Goal: Find specific page/section: Find specific page/section

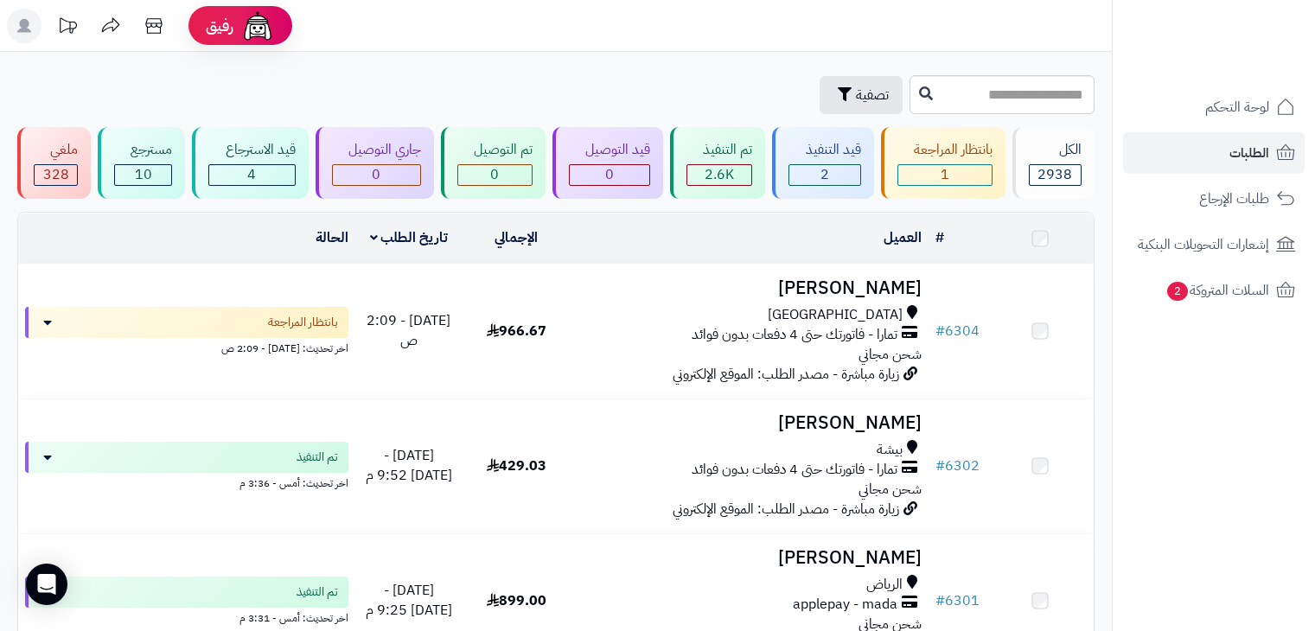
scroll to position [173, 0]
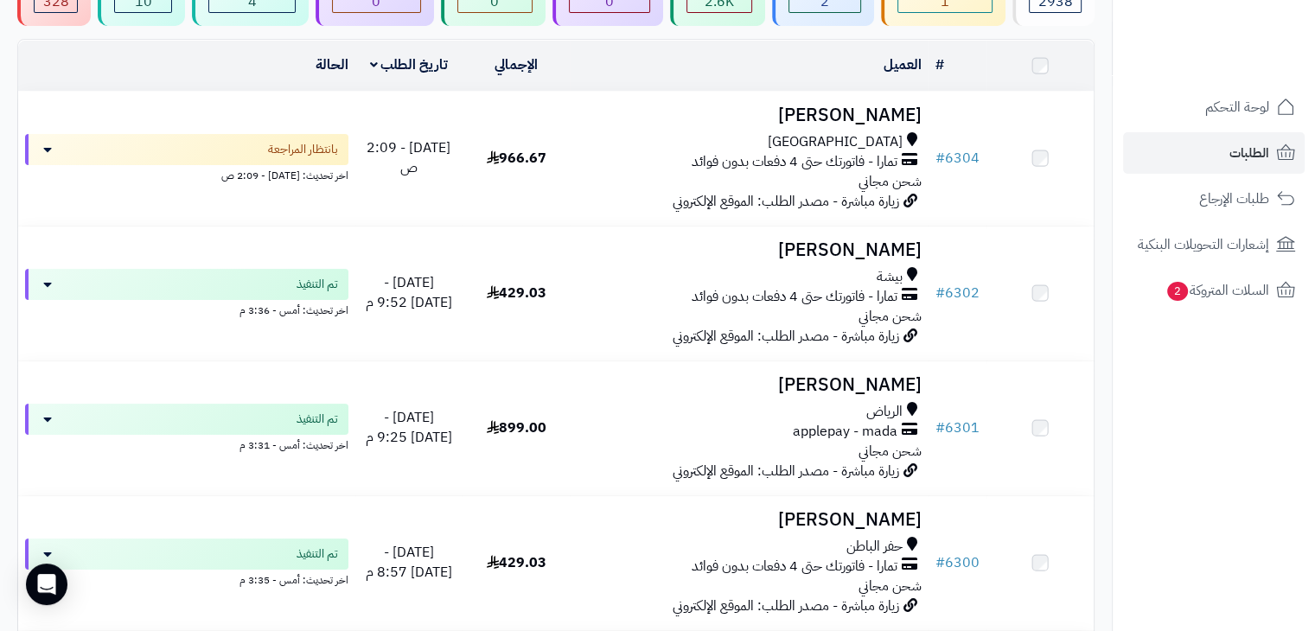
scroll to position [173, 0]
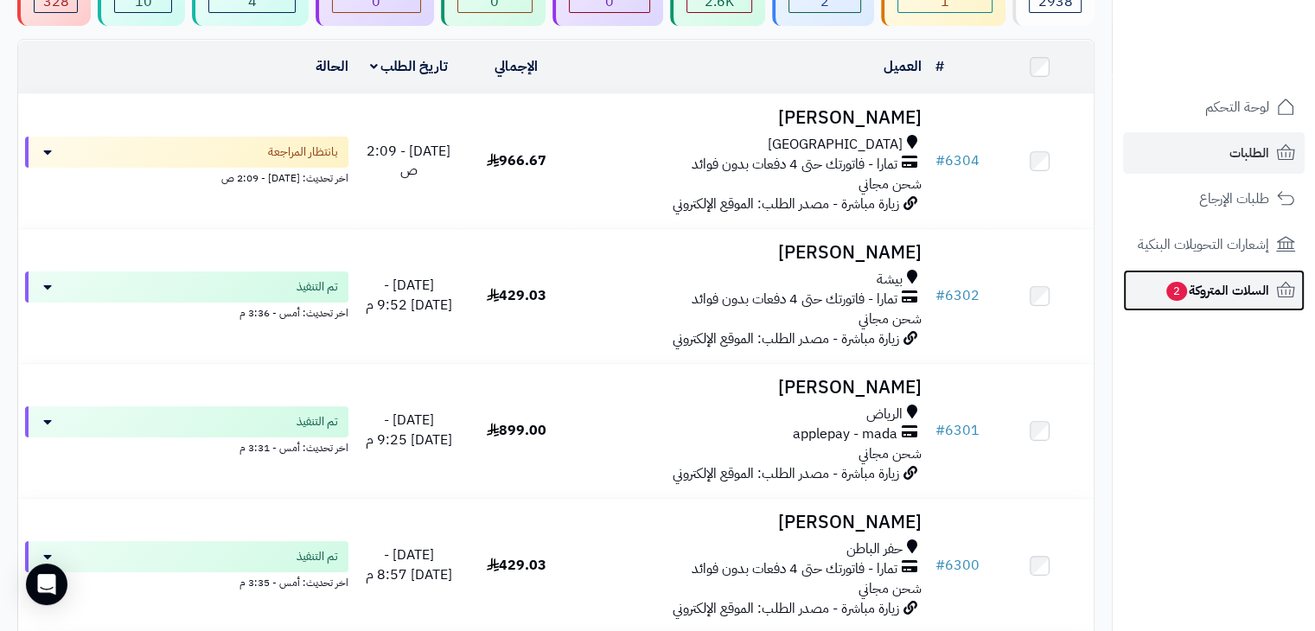
click at [1253, 291] on span "السلات المتروكة 2" at bounding box center [1216, 290] width 105 height 24
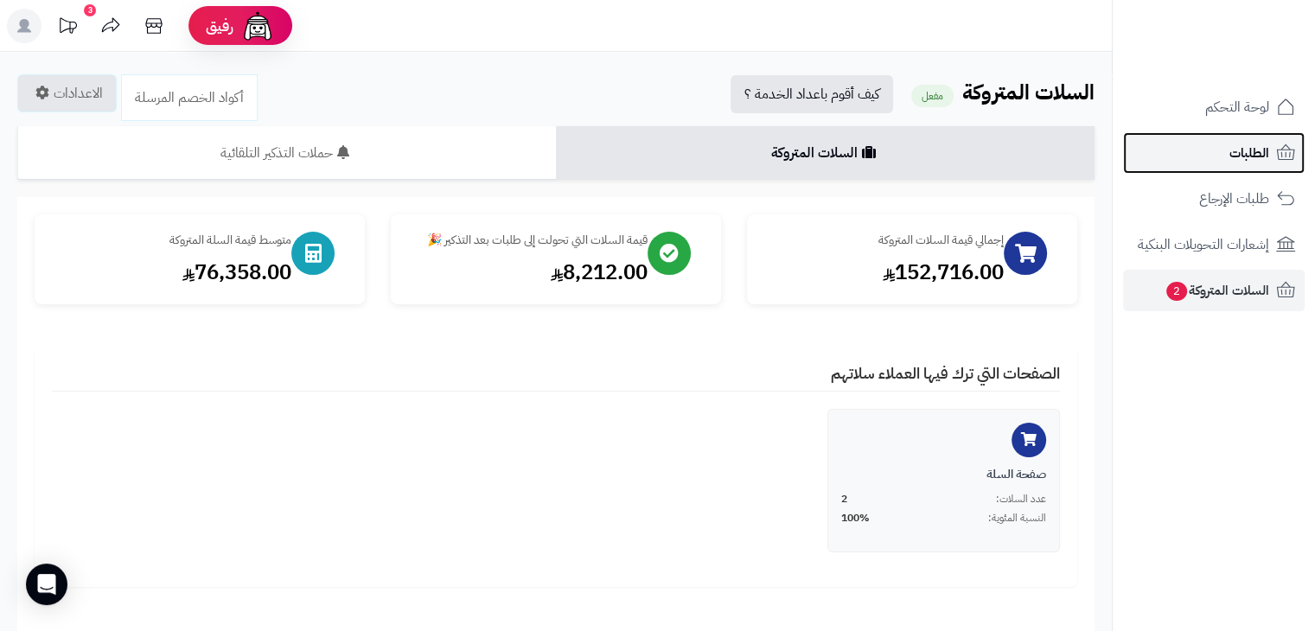
click at [1233, 152] on span "الطلبات" at bounding box center [1249, 153] width 40 height 24
